Goal: Book appointment/travel/reservation

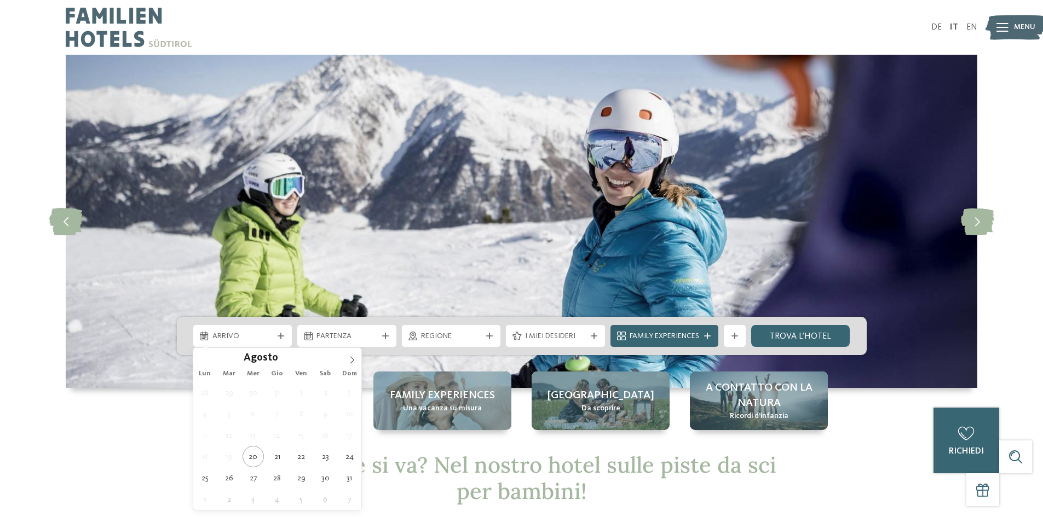
click at [285, 331] on div "Arrivo" at bounding box center [242, 336] width 99 height 22
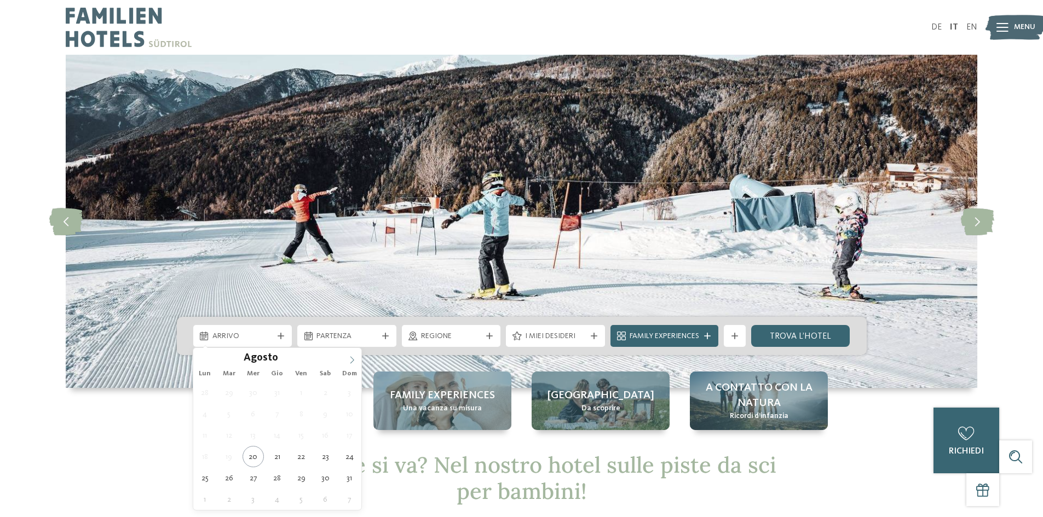
click at [347, 363] on span at bounding box center [352, 357] width 19 height 19
click at [354, 351] on span at bounding box center [352, 357] width 19 height 19
type div "27.12.2025"
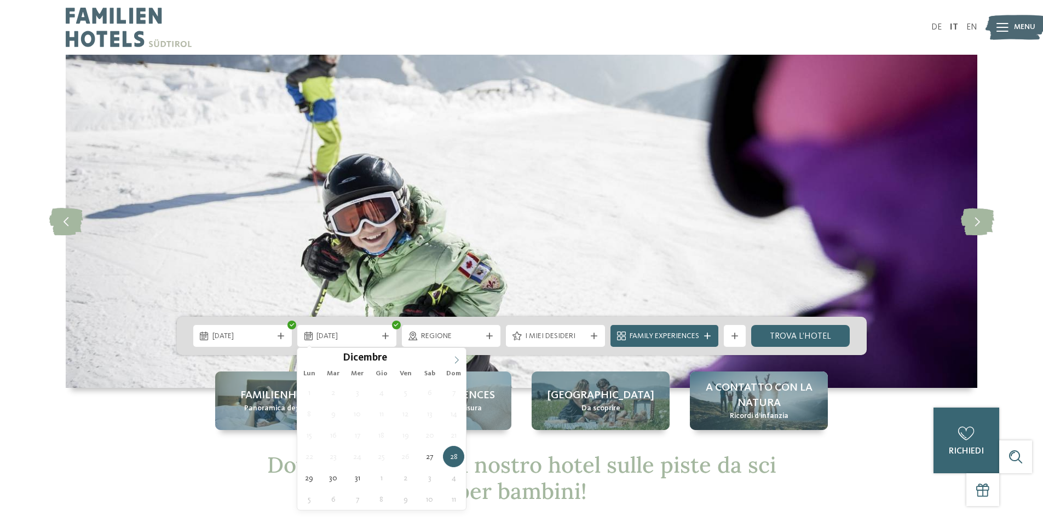
type input "****"
click at [458, 358] on icon at bounding box center [457, 360] width 8 height 8
type div "03.01.2026"
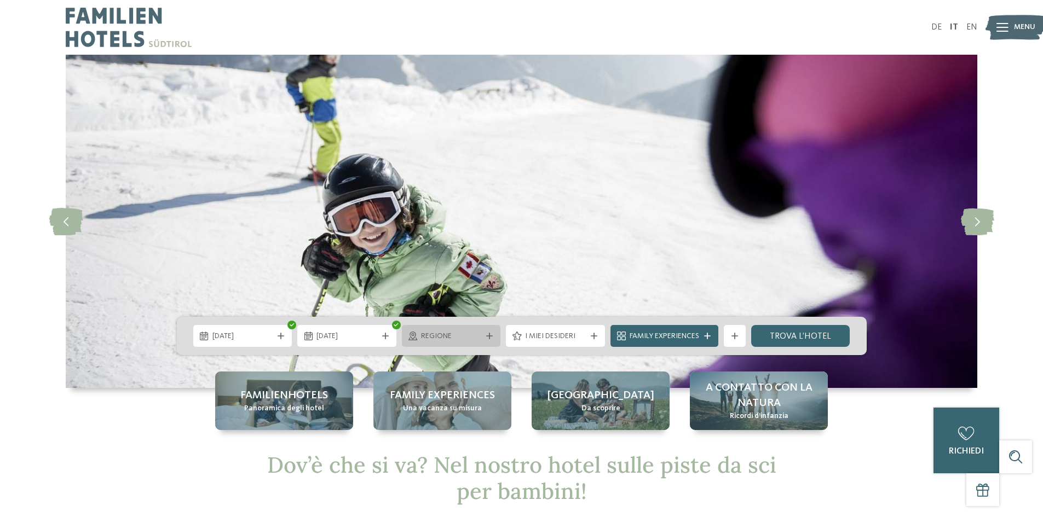
click at [484, 341] on div "Regione" at bounding box center [451, 336] width 99 height 22
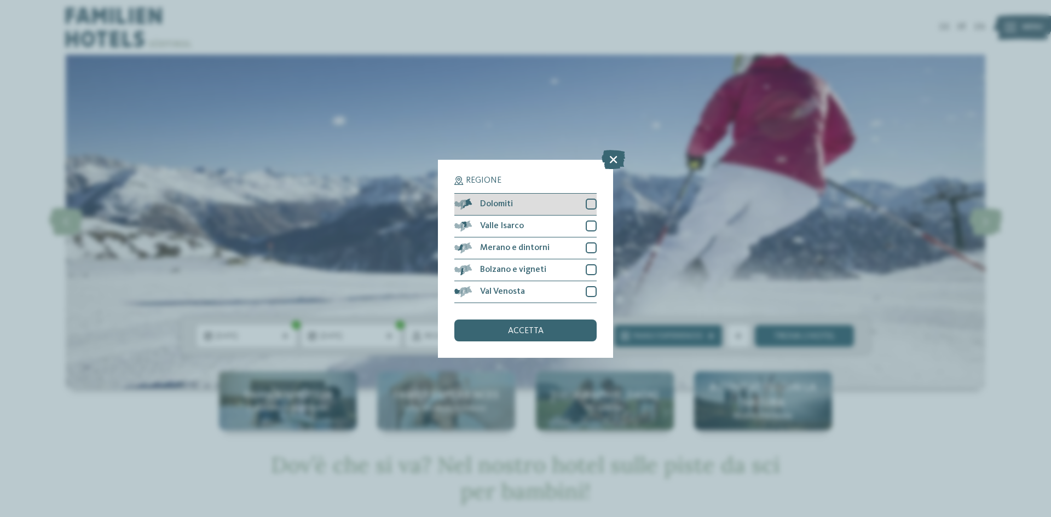
click at [589, 203] on div at bounding box center [591, 204] width 11 height 11
click at [551, 331] on div "accetta" at bounding box center [525, 331] width 142 height 22
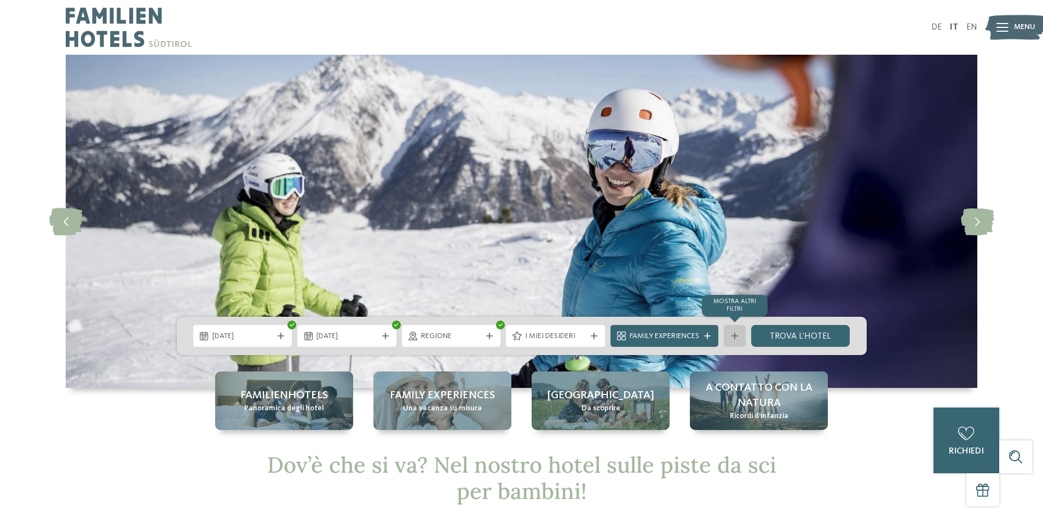
click at [739, 331] on div "mostra altri filtri" at bounding box center [735, 336] width 22 height 22
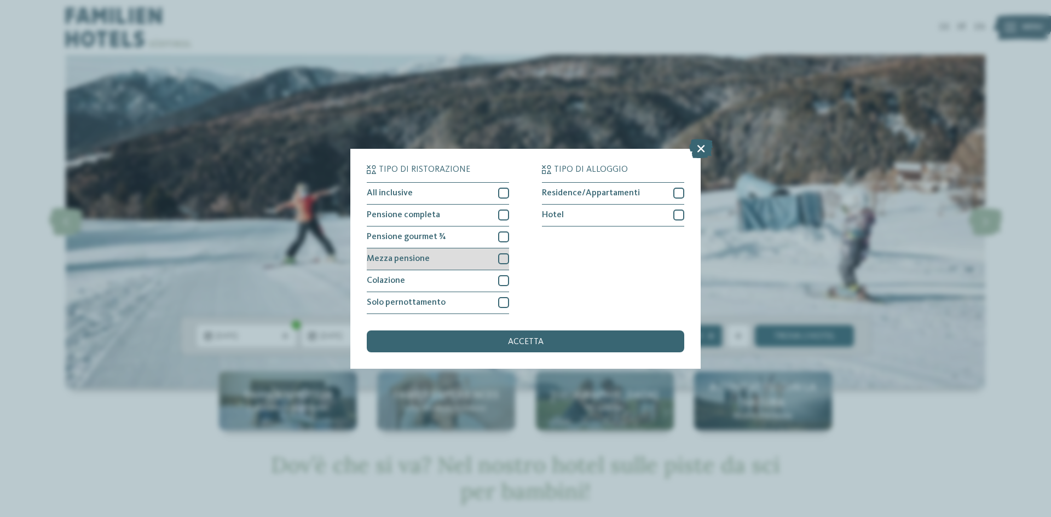
click at [505, 259] on div at bounding box center [503, 258] width 11 height 11
click at [565, 336] on div "accetta" at bounding box center [525, 342] width 317 height 22
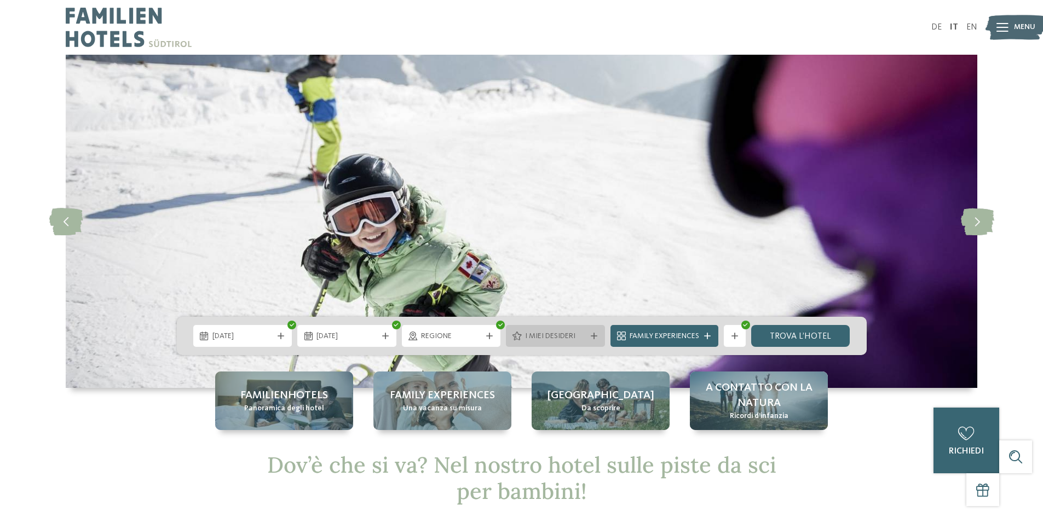
click at [592, 338] on icon at bounding box center [594, 336] width 7 height 7
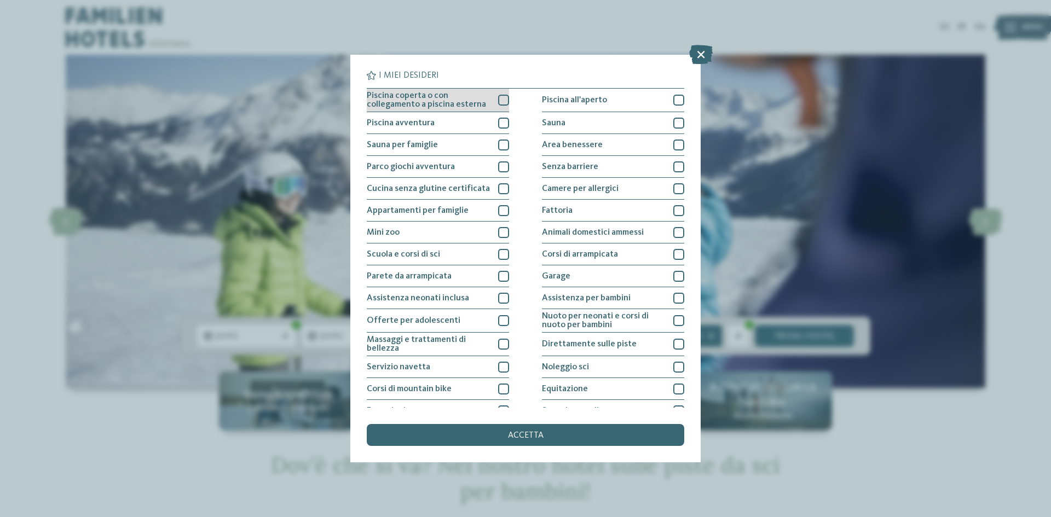
click at [499, 96] on div at bounding box center [503, 100] width 11 height 11
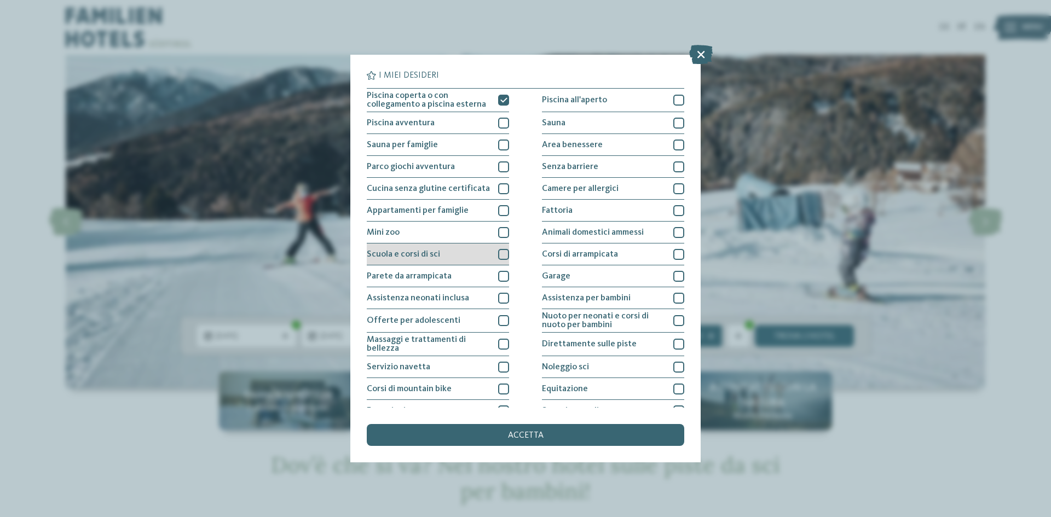
click at [500, 254] on div at bounding box center [503, 254] width 11 height 11
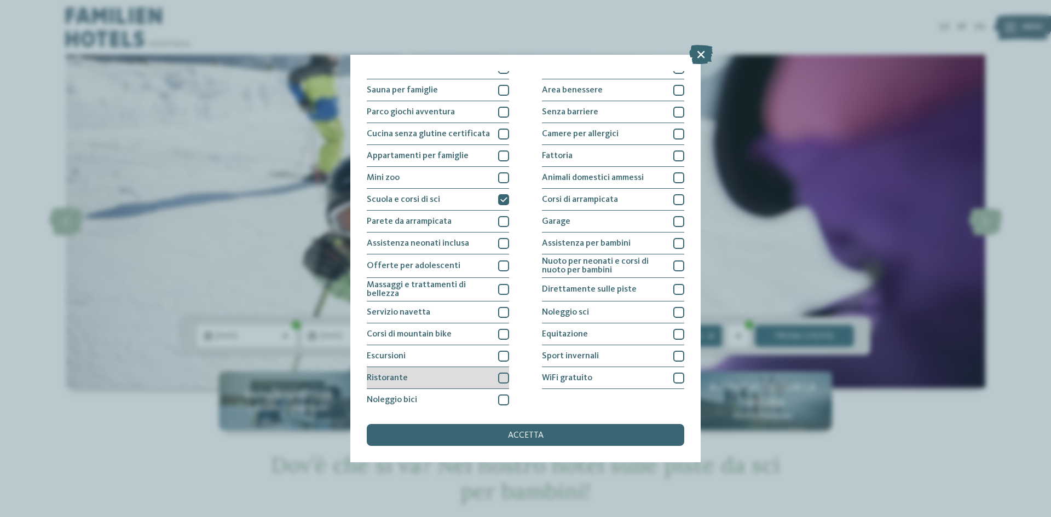
scroll to position [58, 0]
click at [501, 374] on div at bounding box center [503, 374] width 11 height 11
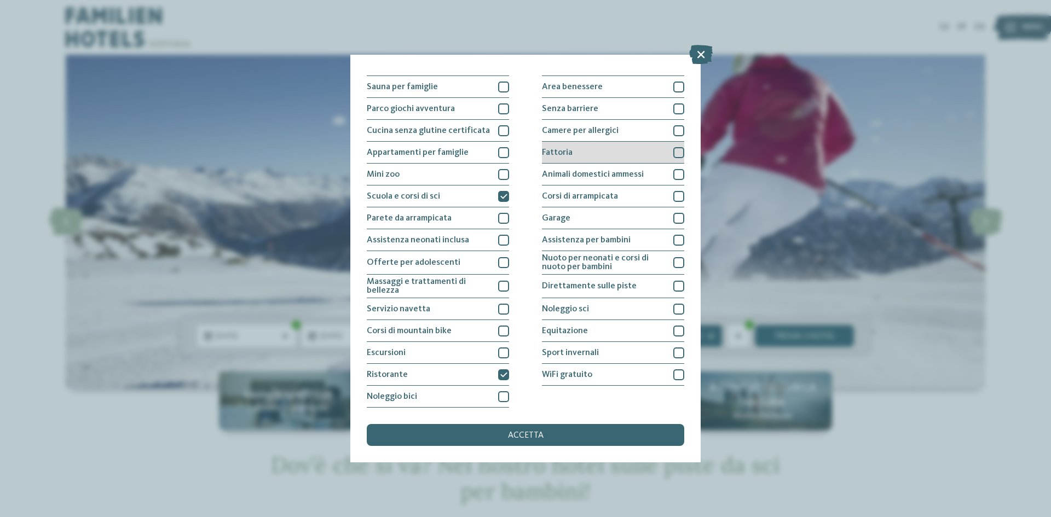
scroll to position [0, 0]
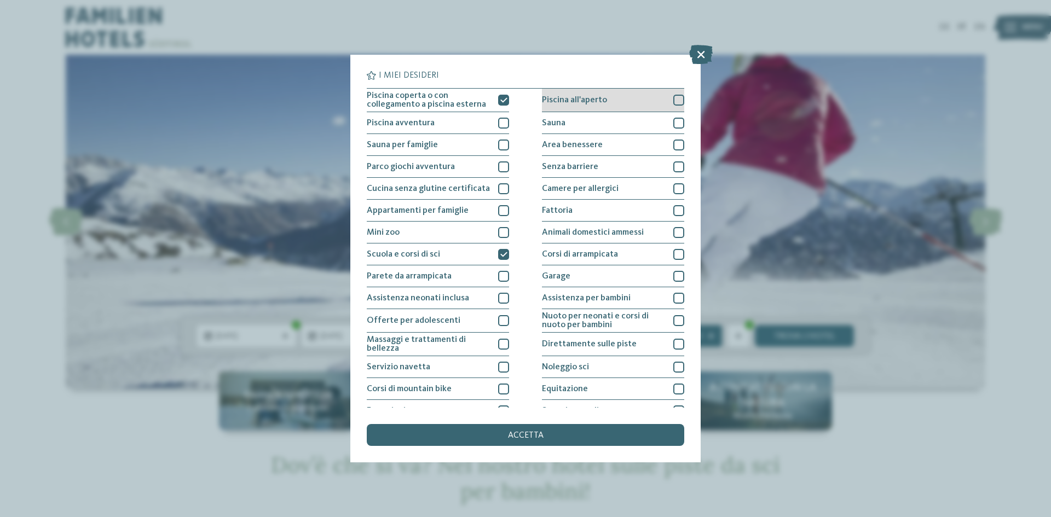
click at [673, 103] on div at bounding box center [678, 100] width 11 height 11
click at [675, 103] on icon at bounding box center [678, 100] width 7 height 7
click at [673, 144] on div at bounding box center [678, 145] width 11 height 11
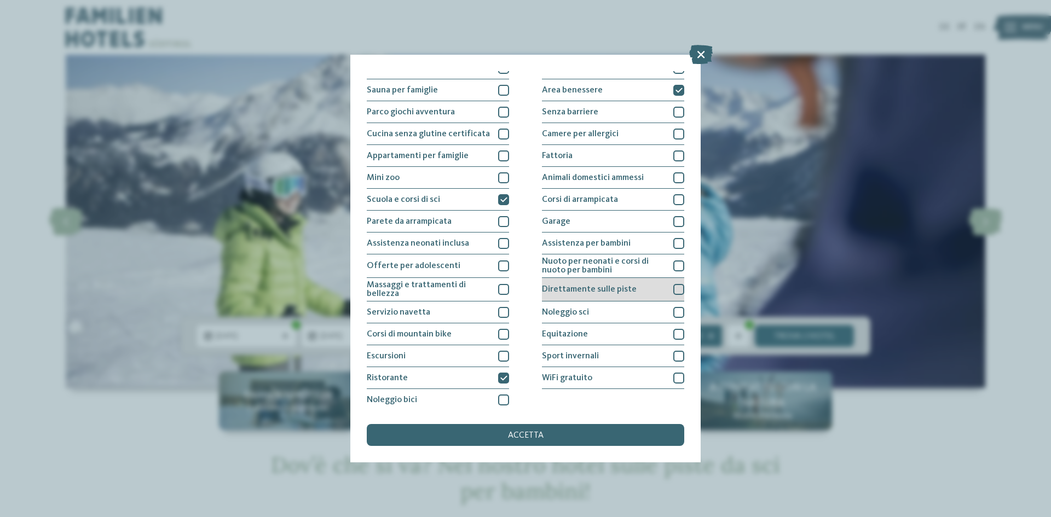
scroll to position [58, 0]
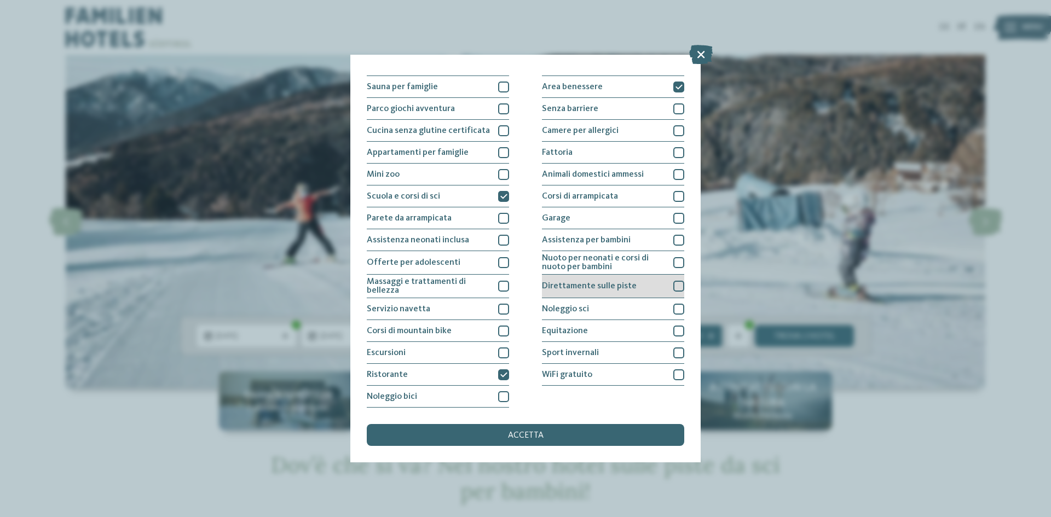
click at [675, 284] on div at bounding box center [678, 286] width 11 height 11
click at [673, 308] on div at bounding box center [678, 309] width 11 height 11
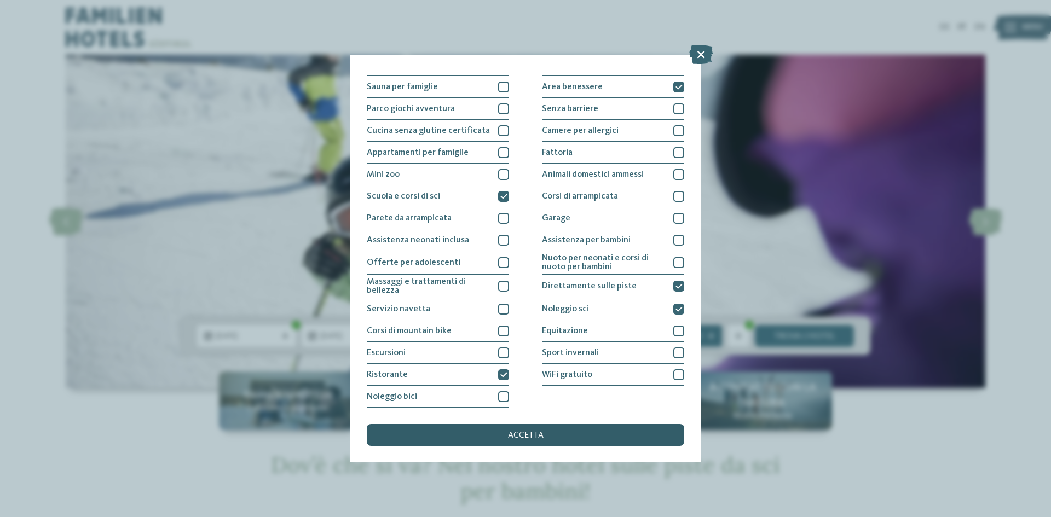
click at [554, 432] on div "accetta" at bounding box center [525, 435] width 317 height 22
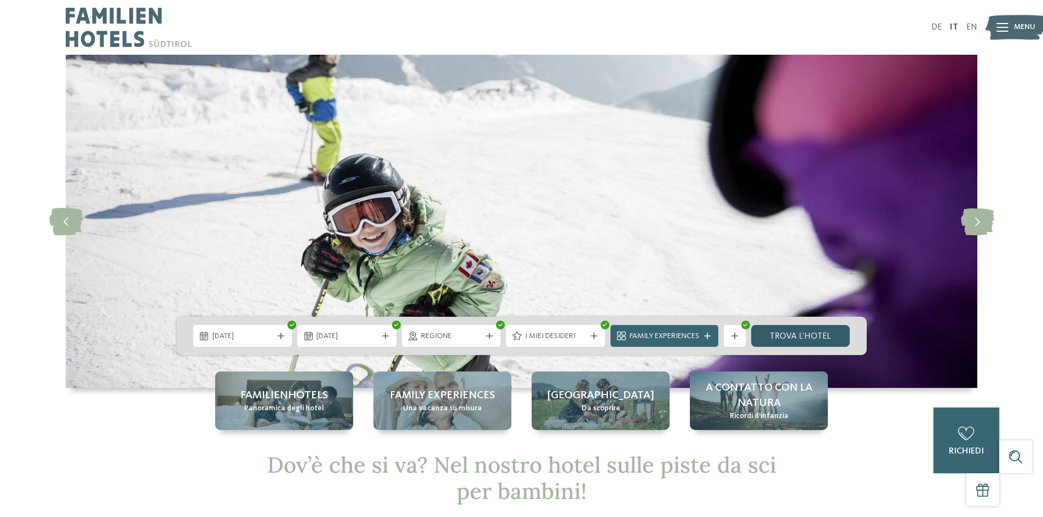
click at [801, 334] on link "trova l’hotel" at bounding box center [800, 336] width 99 height 22
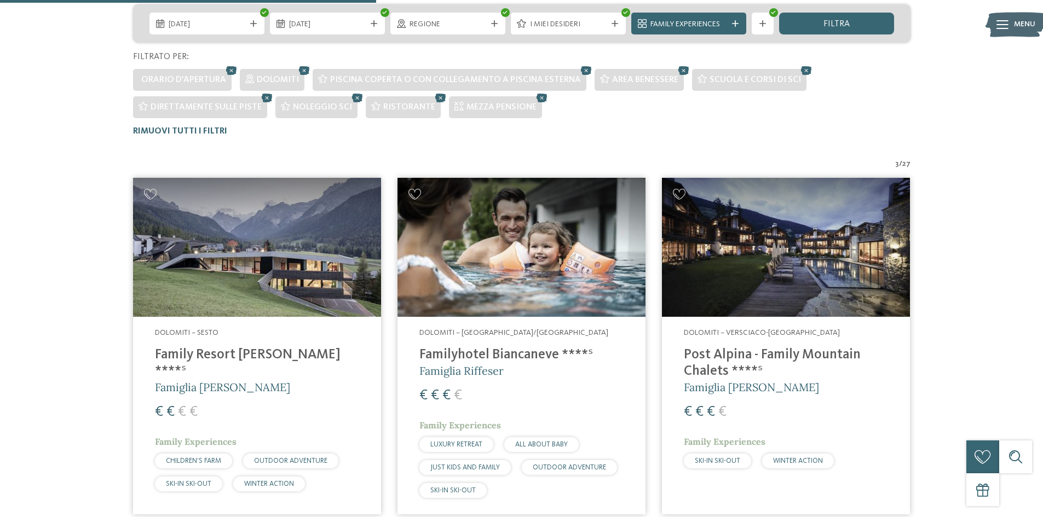
scroll to position [386, 0]
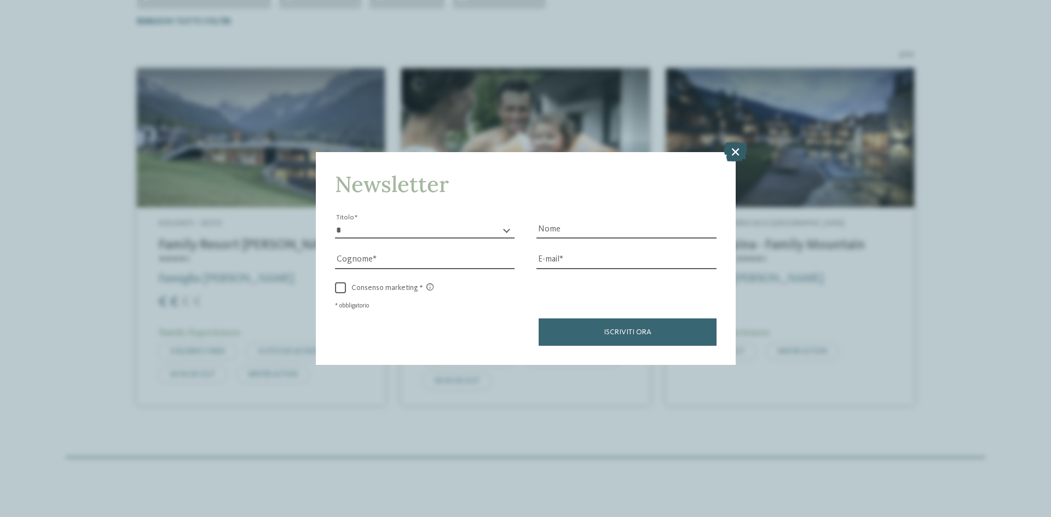
click at [735, 152] on icon at bounding box center [736, 151] width 24 height 19
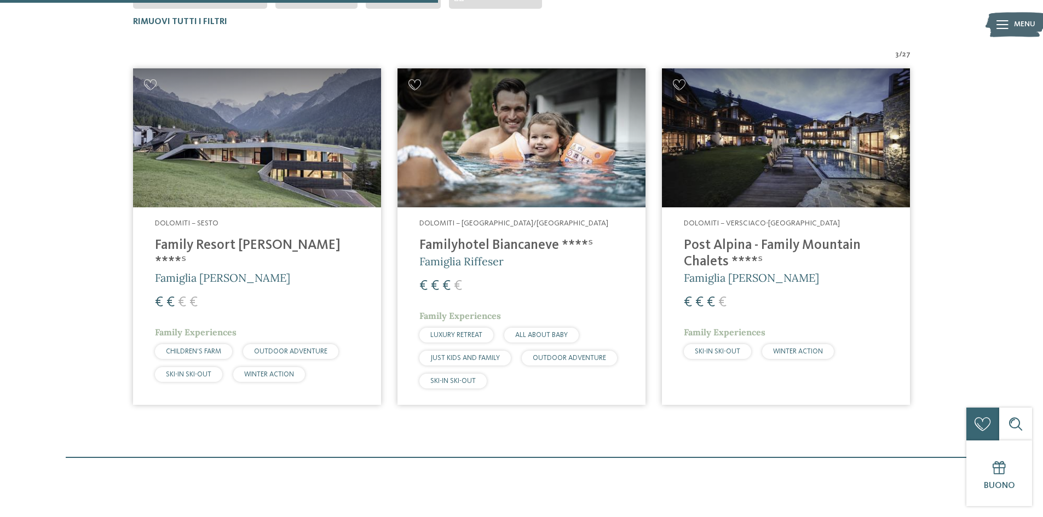
click at [763, 241] on h4 "Post Alpina - Family Mountain Chalets ****ˢ" at bounding box center [786, 254] width 204 height 33
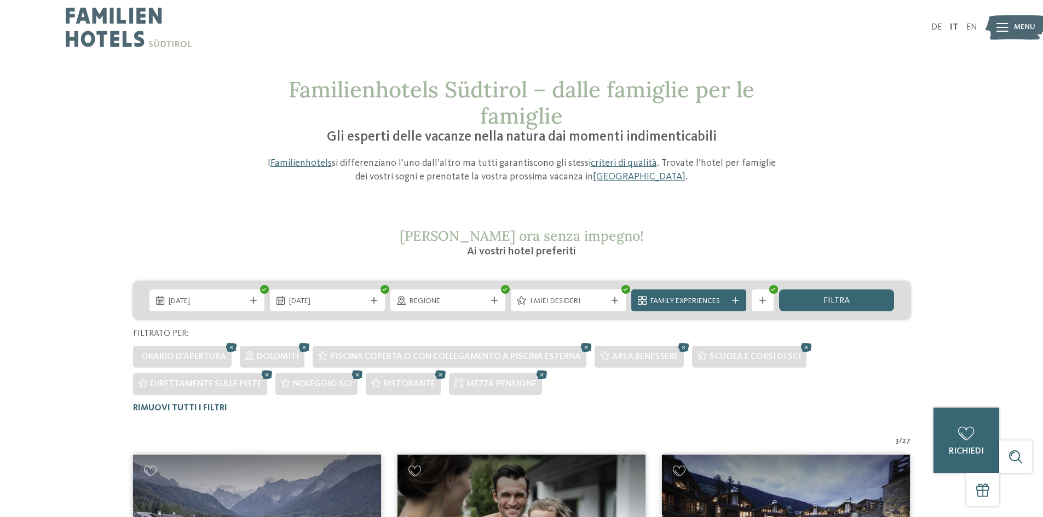
scroll to position [164, 0]
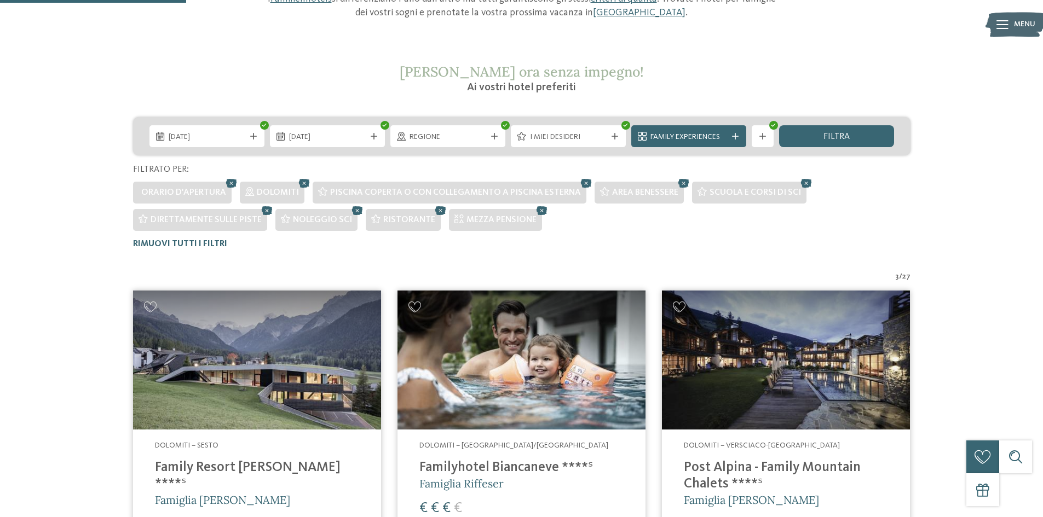
click at [511, 367] on img at bounding box center [521, 361] width 248 height 140
click at [251, 377] on img at bounding box center [257, 361] width 248 height 140
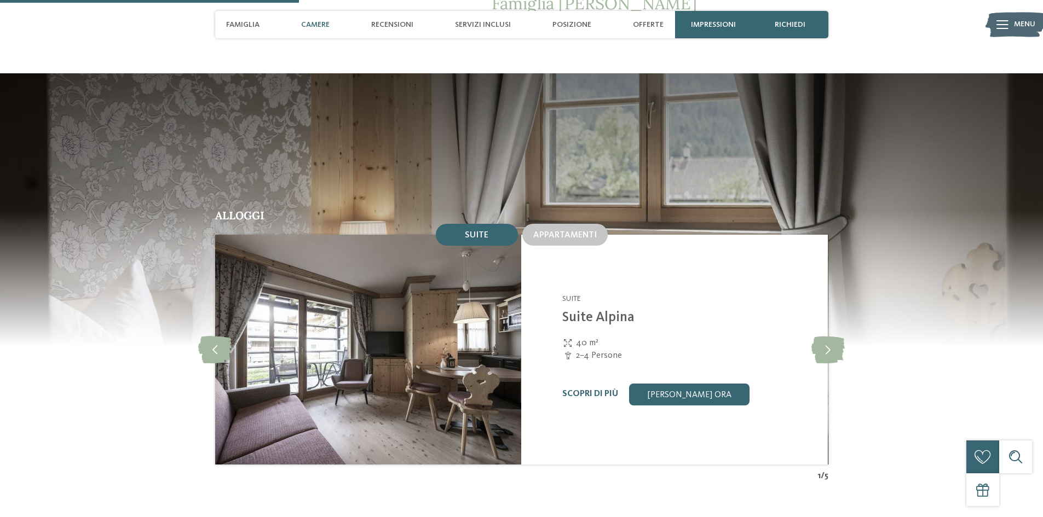
scroll to position [1095, 0]
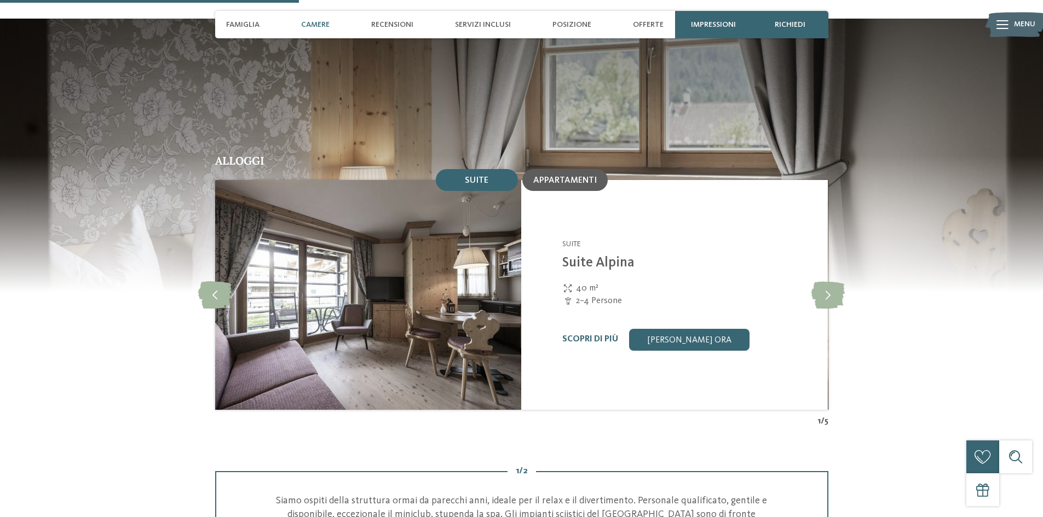
click at [558, 169] on div "Appartamenti" at bounding box center [564, 180] width 85 height 22
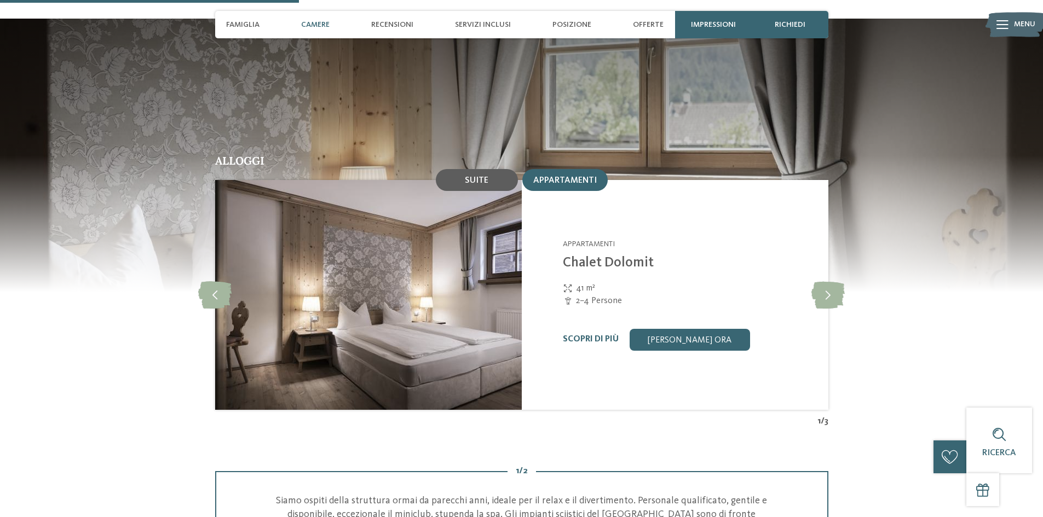
click at [485, 176] on span "Suite" at bounding box center [477, 180] width 24 height 9
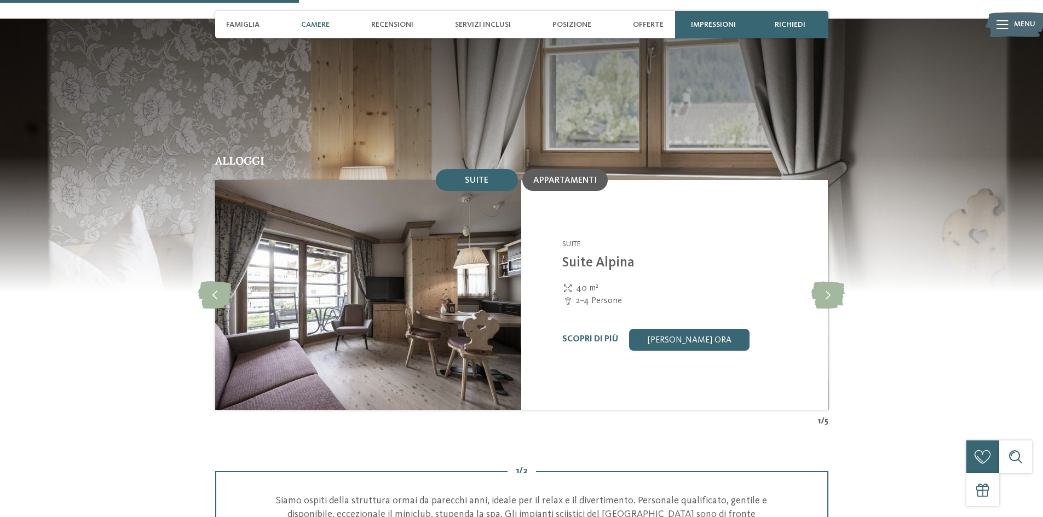
drag, startPoint x: 562, startPoint y: 146, endPoint x: 562, endPoint y: 153, distance: 7.7
click at [562, 176] on span "Appartamenti" at bounding box center [564, 180] width 63 height 9
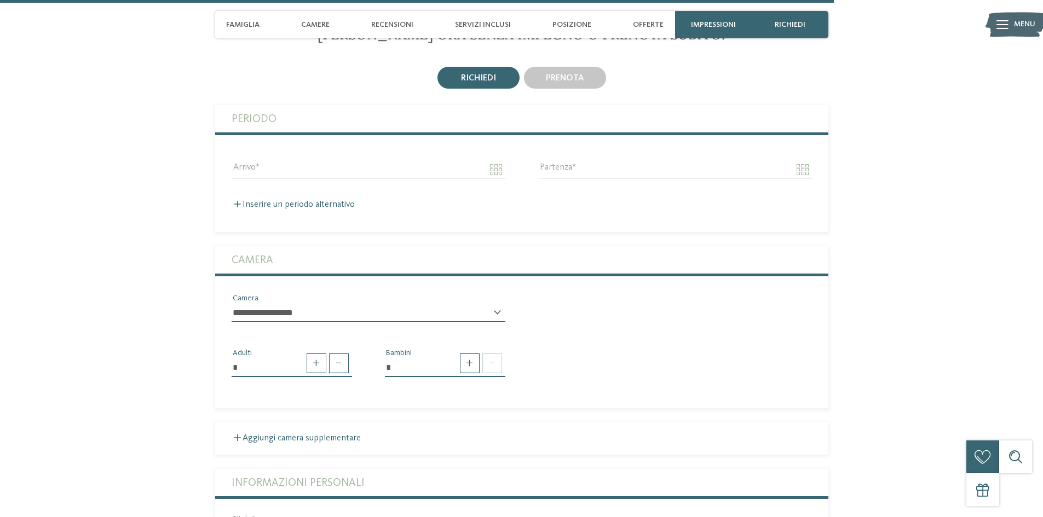
scroll to position [2892, 0]
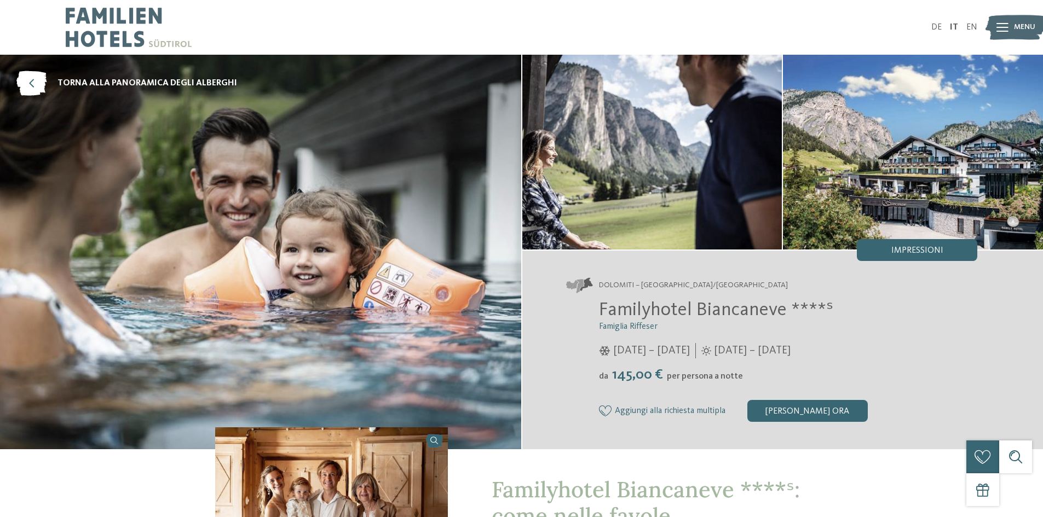
click at [880, 165] on img at bounding box center [913, 152] width 260 height 195
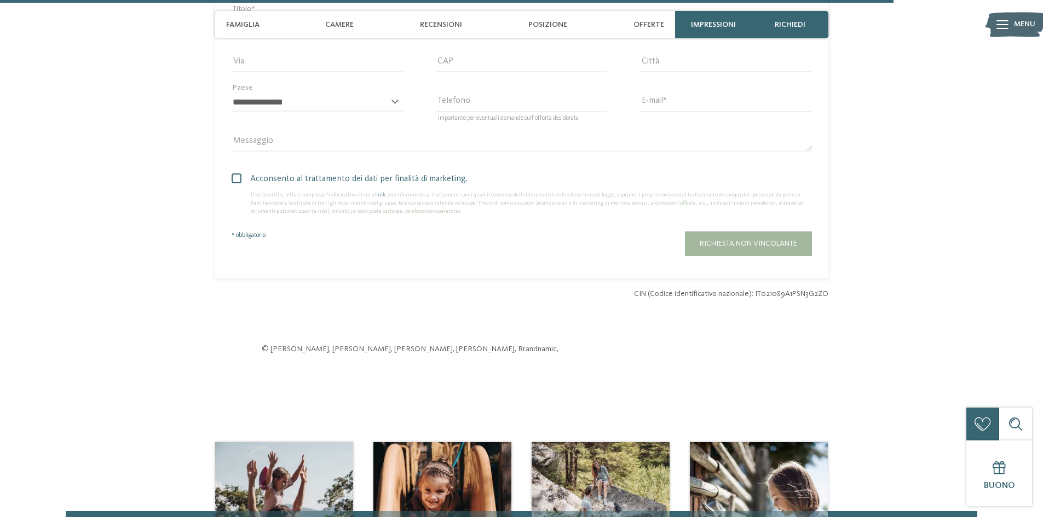
scroll to position [2846, 0]
